Goal: Register for event/course

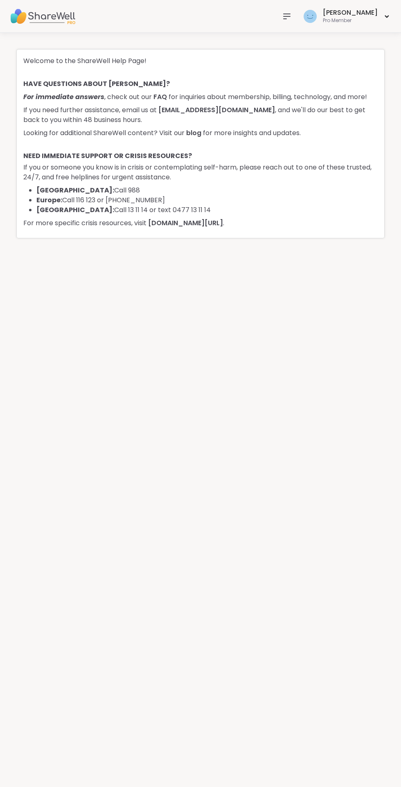
click at [292, 20] on icon at bounding box center [287, 16] width 10 height 10
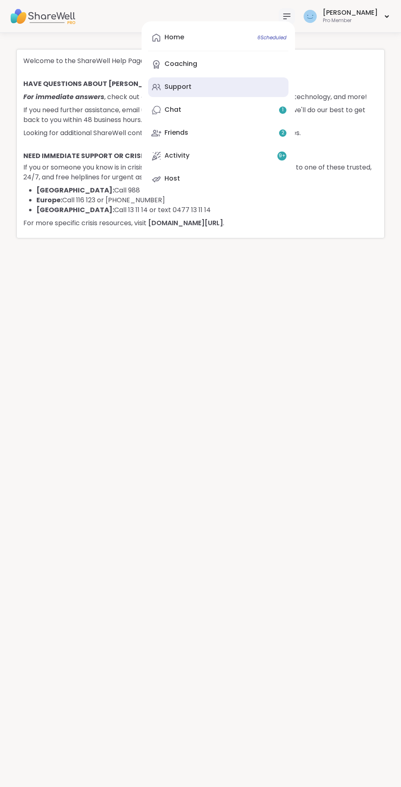
click at [208, 78] on link "Support" at bounding box center [218, 87] width 140 height 20
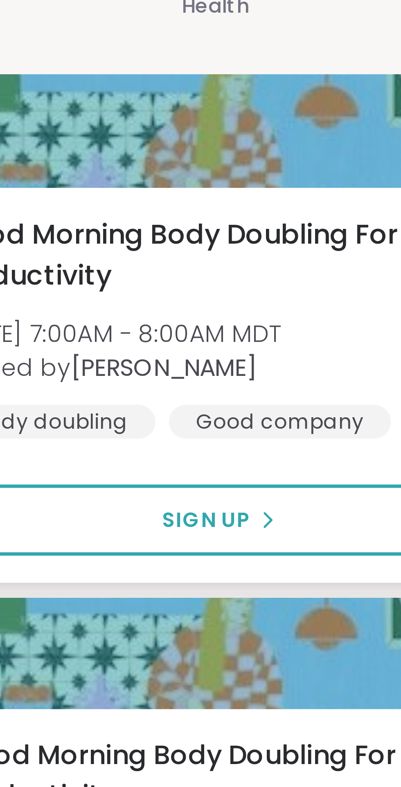
click at [275, 201] on span "Good Morning Body Doubling For Productivity" at bounding box center [278, 207] width 141 height 20
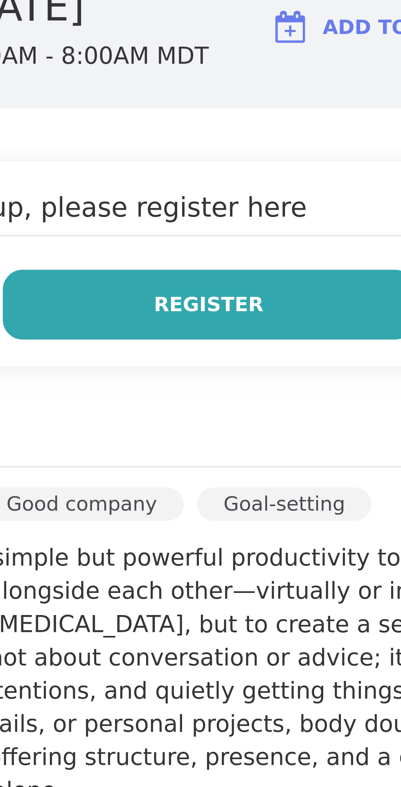
click at [289, 224] on span "Register" at bounding box center [286, 222] width 27 height 7
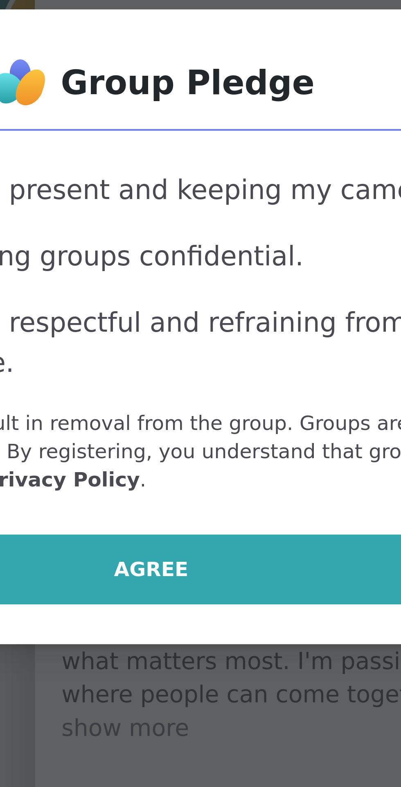
click at [206, 457] on span "Agree" at bounding box center [201, 453] width 18 height 7
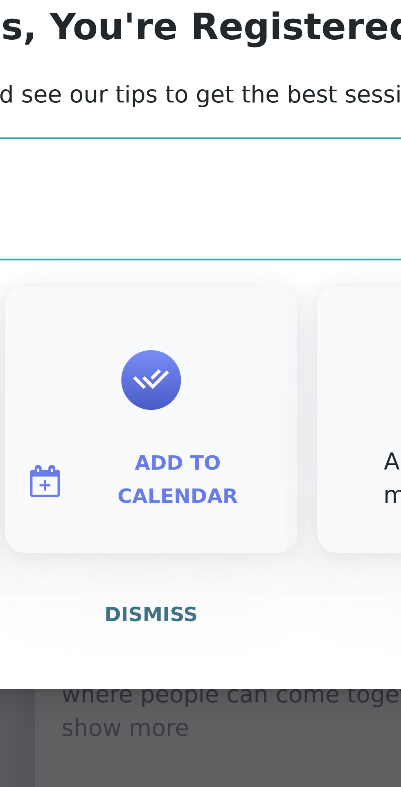
click at [216, 435] on span "Add to Calendar" at bounding box center [207, 431] width 49 height 16
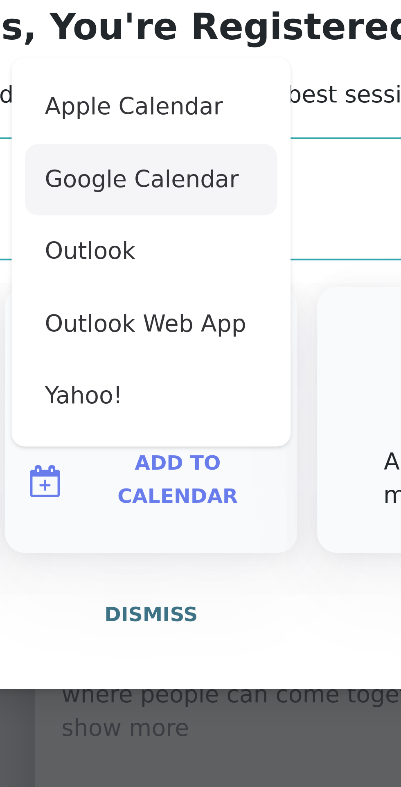
click at [209, 362] on button "Google Calendar" at bounding box center [201, 358] width 62 height 18
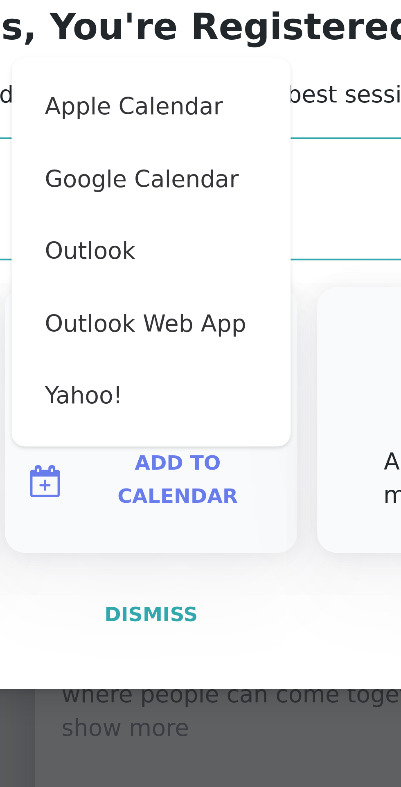
click at [244, 469] on button "Dismiss" at bounding box center [201, 464] width 226 height 17
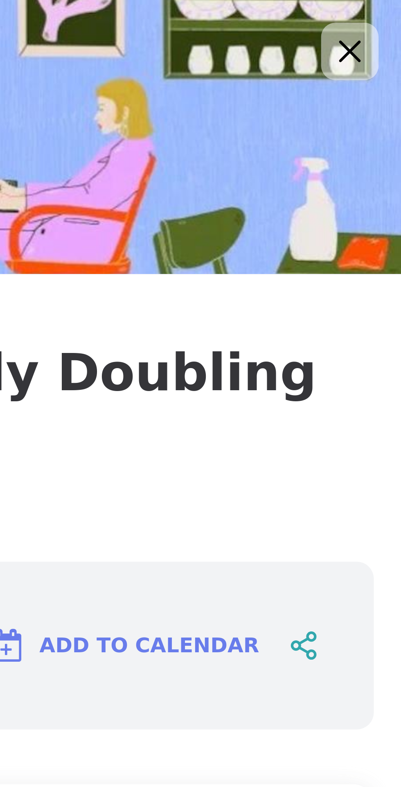
click at [389, 12] on icon at bounding box center [389, 12] width 5 height 5
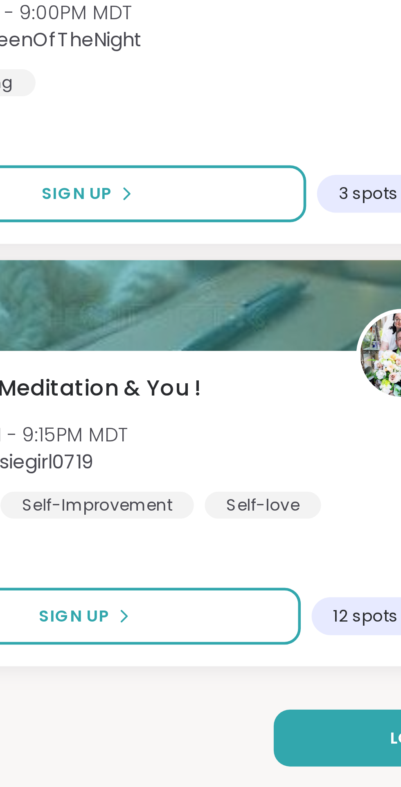
scroll to position [1694, 0]
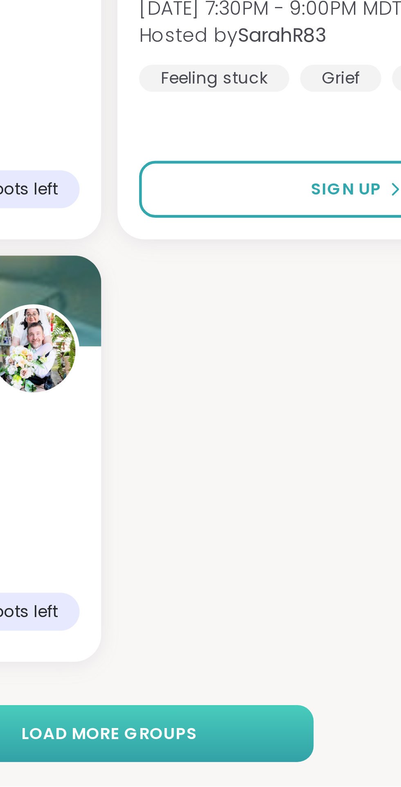
click at [207, 772] on span "Load more groups" at bounding box center [200, 770] width 53 height 7
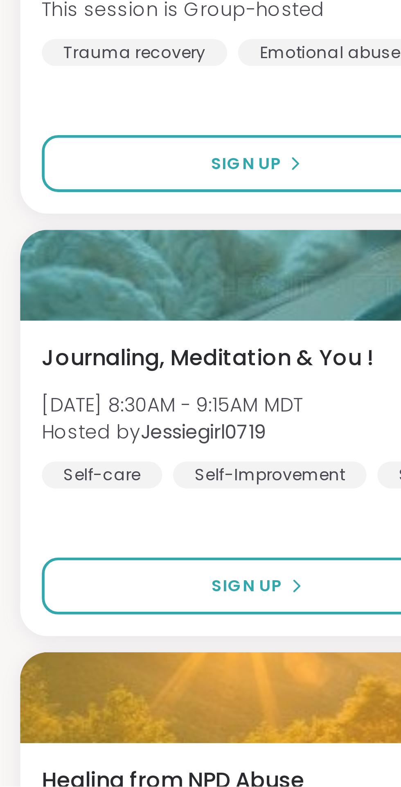
scroll to position [2342, 0]
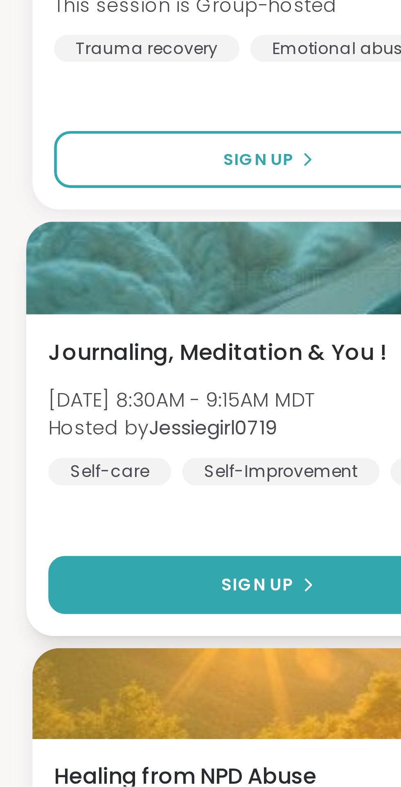
click at [85, 725] on span "Sign Up" at bounding box center [78, 725] width 22 height 7
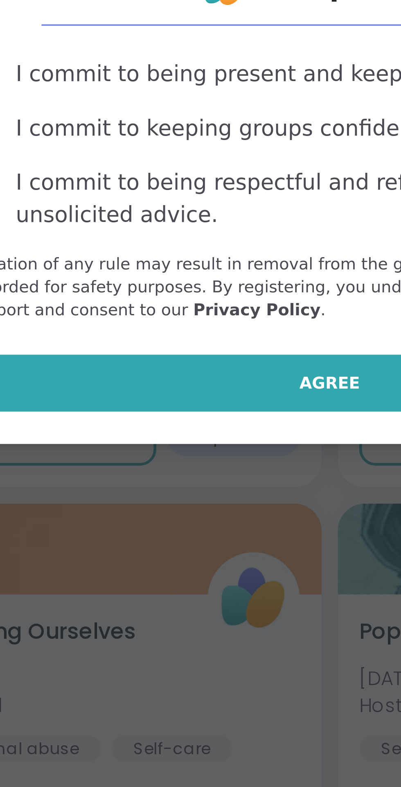
click at [201, 451] on span "Agree" at bounding box center [201, 453] width 18 height 7
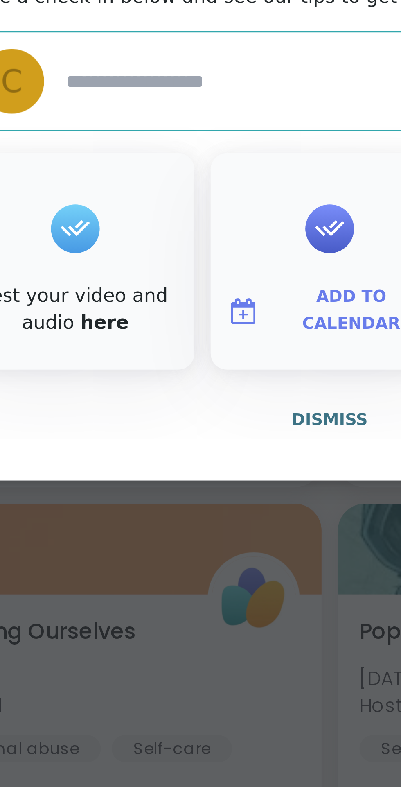
click at [206, 428] on span "Add to Calendar" at bounding box center [207, 431] width 49 height 16
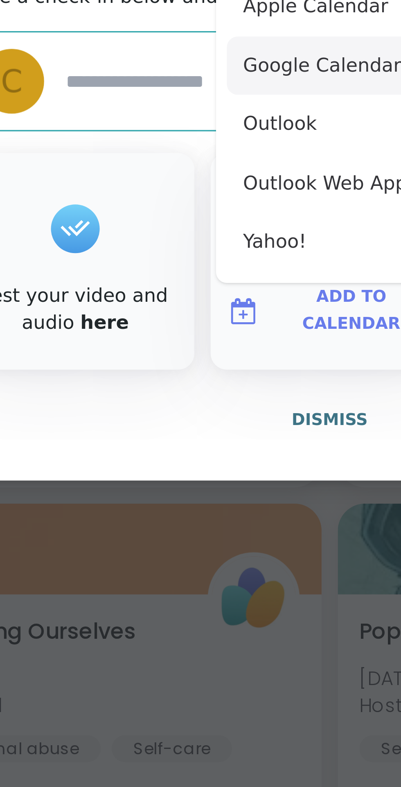
click at [205, 357] on button "Google Calendar" at bounding box center [201, 358] width 62 height 18
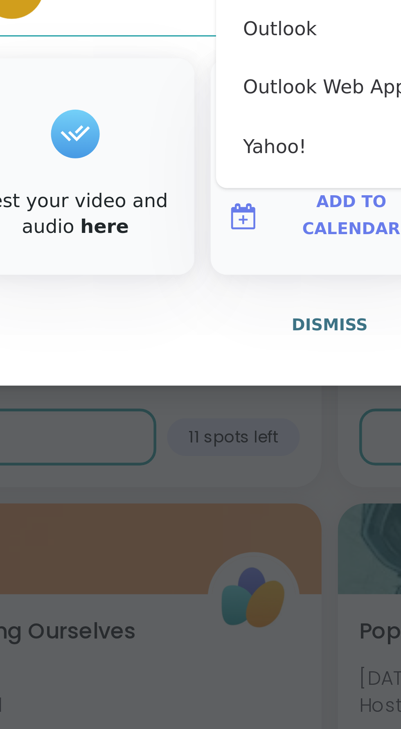
type textarea "*"
